Goal: Task Accomplishment & Management: Manage account settings

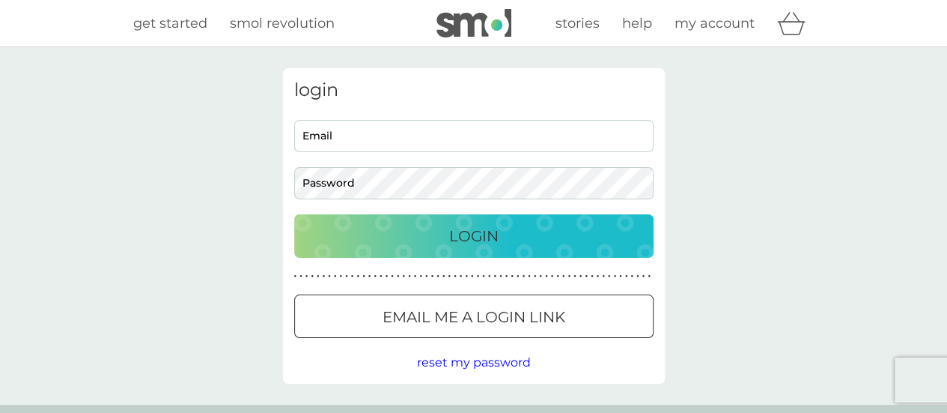
type input "[EMAIL_ADDRESS][DOMAIN_NAME]"
click at [397, 234] on div "Login" at bounding box center [474, 236] width 330 height 24
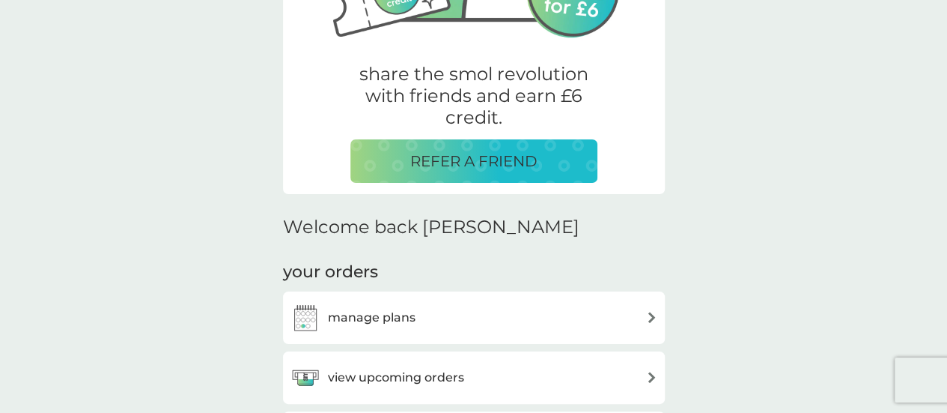
scroll to position [333, 0]
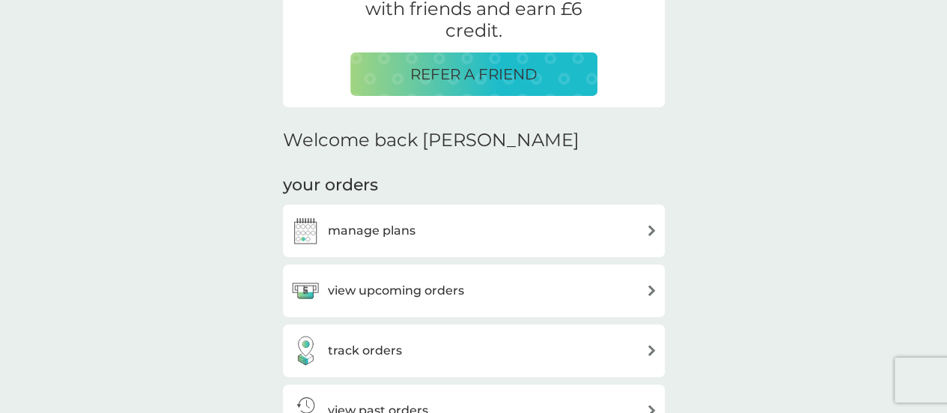
click at [625, 291] on div "view upcoming orders" at bounding box center [474, 291] width 367 height 30
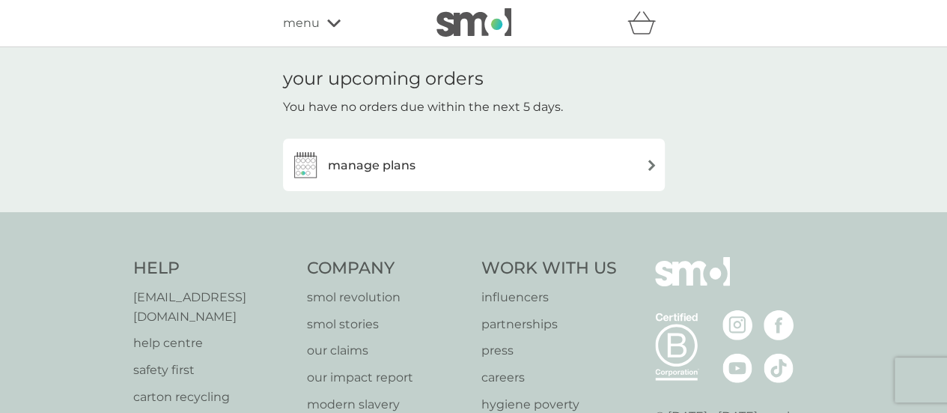
click at [336, 163] on h3 "manage plans" at bounding box center [372, 165] width 88 height 19
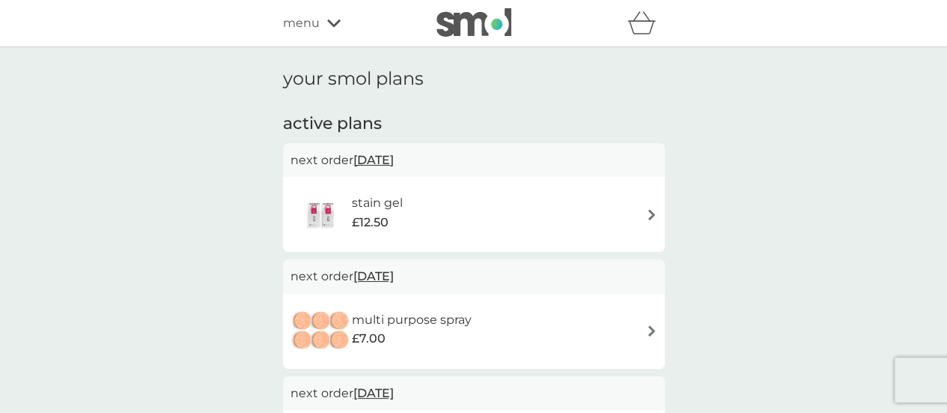
click at [786, 241] on div "your smol plans active plans next order [DATE] stain gel £12.50 next order [DAT…" at bounding box center [473, 358] width 947 height 622
click at [662, 204] on div "stain gel £12.50" at bounding box center [474, 214] width 382 height 75
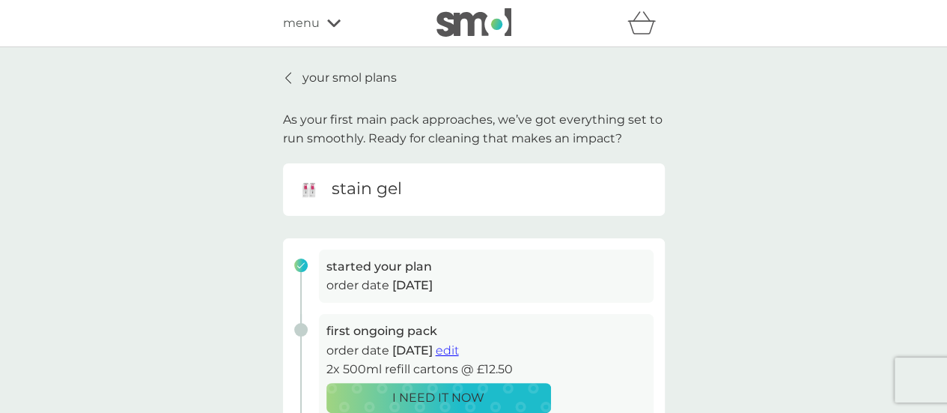
click at [309, 82] on p "your smol plans" at bounding box center [350, 77] width 94 height 19
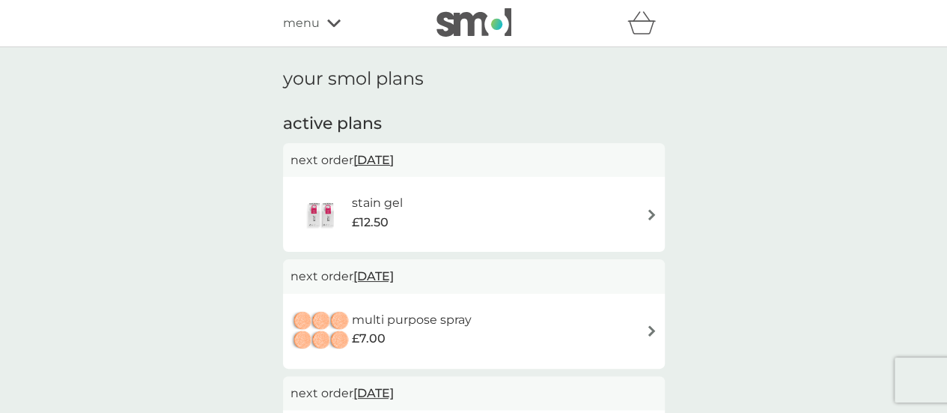
click at [653, 312] on div "multi purpose spray £7.00" at bounding box center [474, 331] width 367 height 52
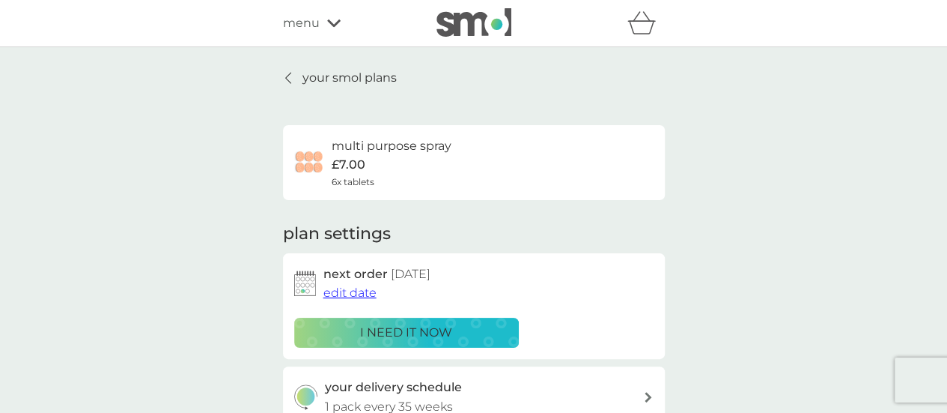
click at [303, 81] on p "your smol plans" at bounding box center [350, 77] width 94 height 19
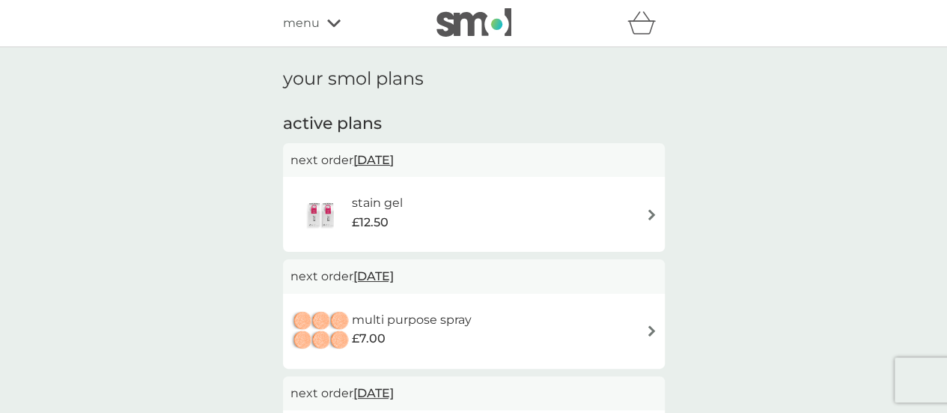
click at [304, 24] on span "menu" at bounding box center [301, 22] width 37 height 19
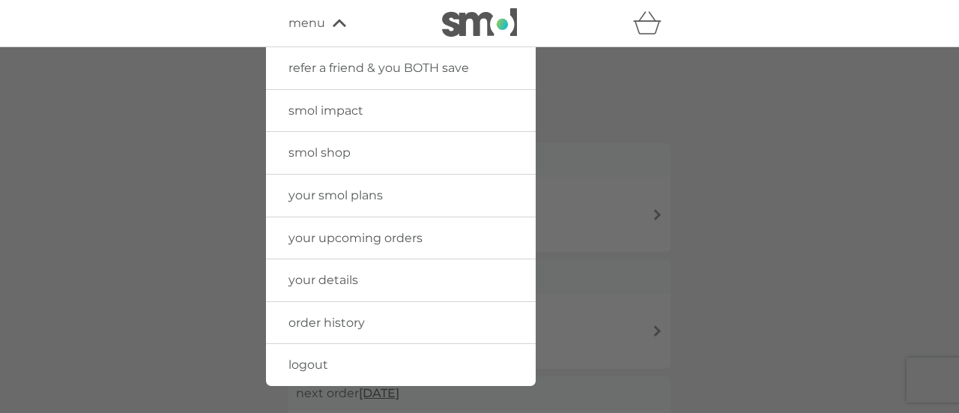
click at [303, 308] on link "order history" at bounding box center [401, 323] width 270 height 42
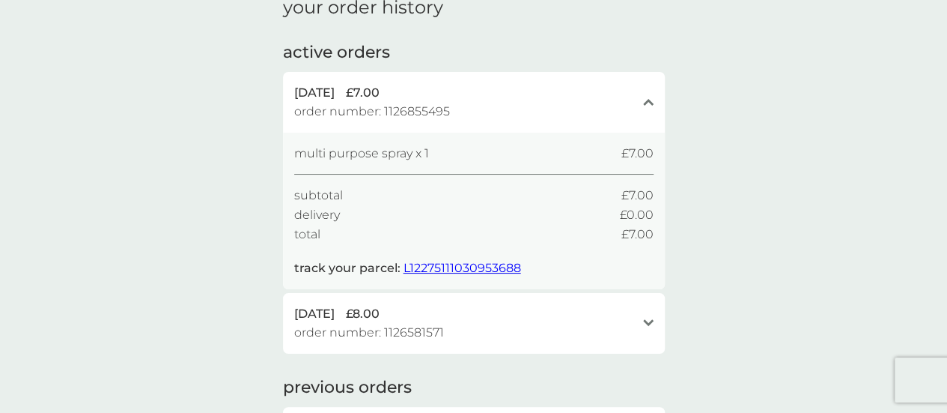
scroll to position [1, 0]
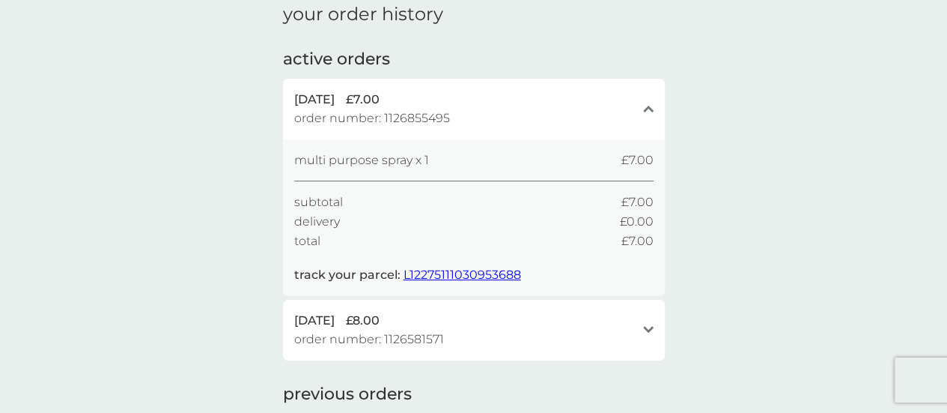
click at [646, 332] on icon "open" at bounding box center [648, 329] width 10 height 7
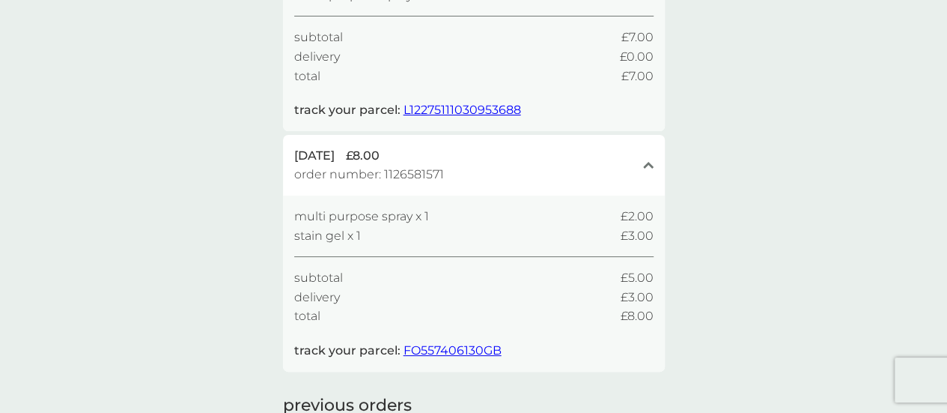
scroll to position [229, 0]
click at [490, 355] on span "FO557406130GB" at bounding box center [453, 350] width 98 height 14
